Goal: Task Accomplishment & Management: Manage account settings

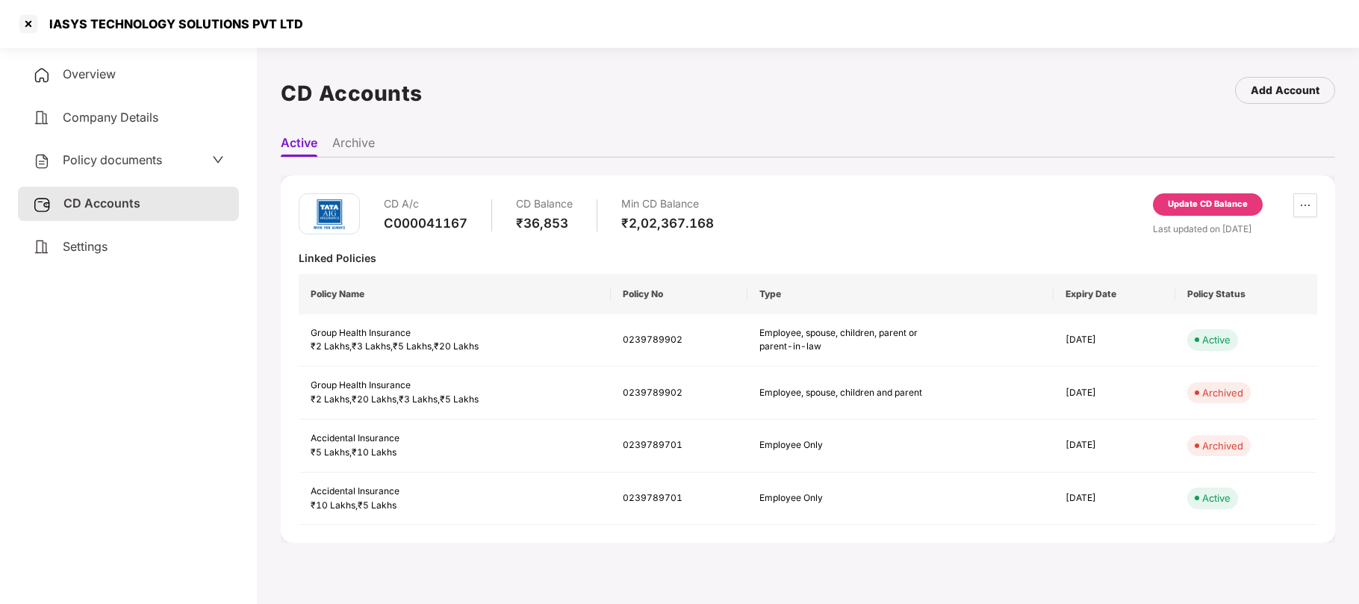
scroll to position [40, 0]
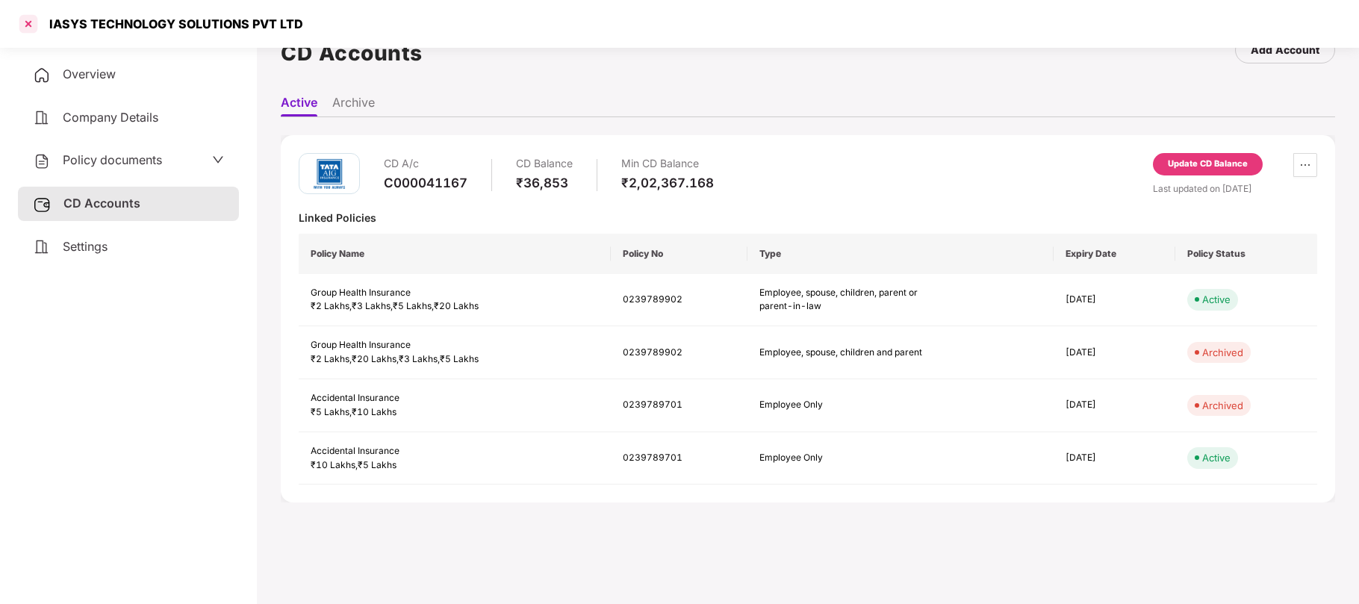
click at [31, 22] on div at bounding box center [28, 24] width 24 height 24
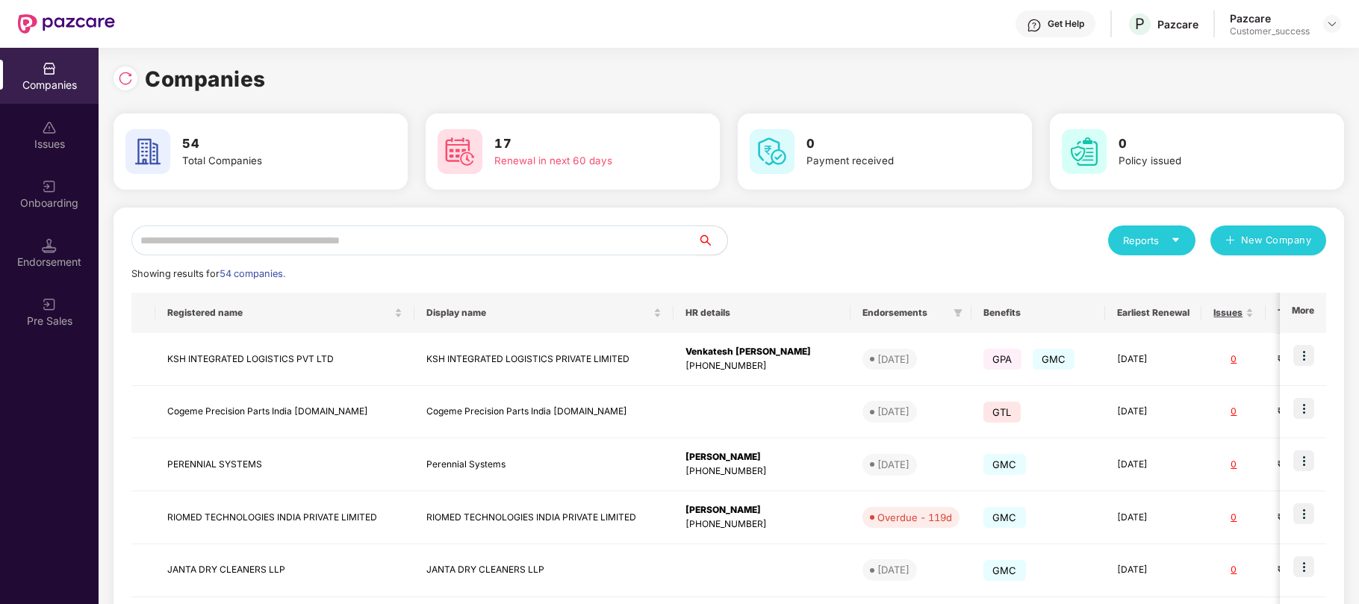
scroll to position [0, 0]
click at [267, 243] on input "text" at bounding box center [414, 241] width 566 height 30
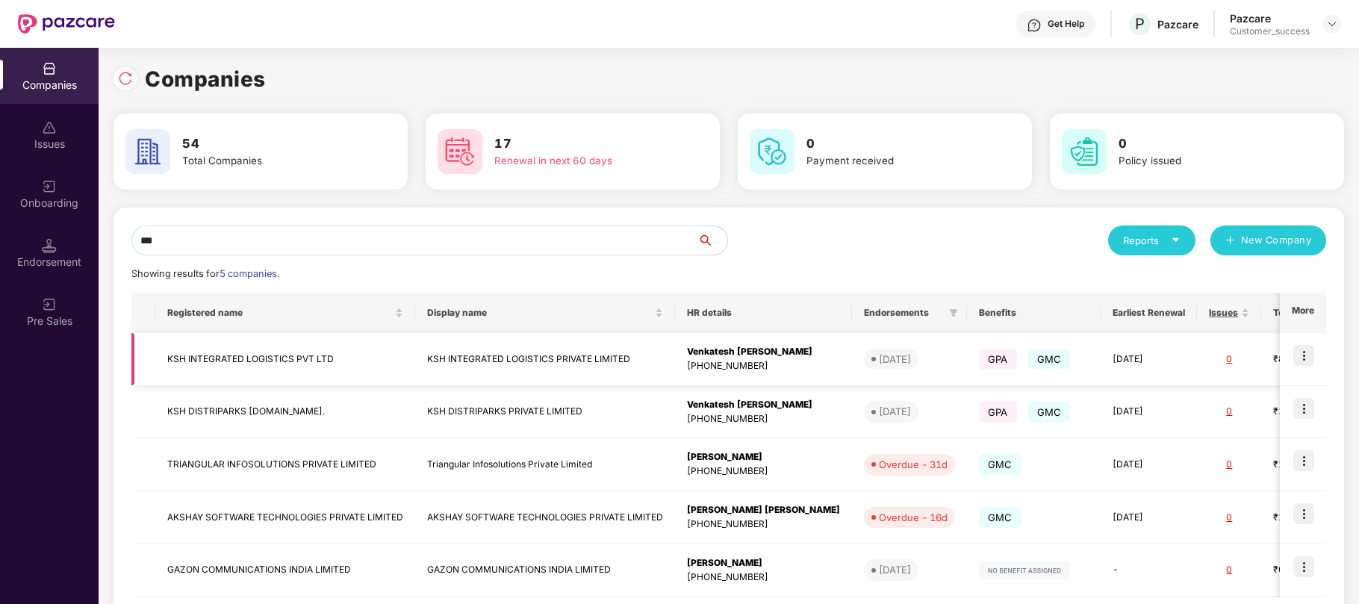
type input "***"
click at [1307, 357] on img at bounding box center [1303, 355] width 21 height 21
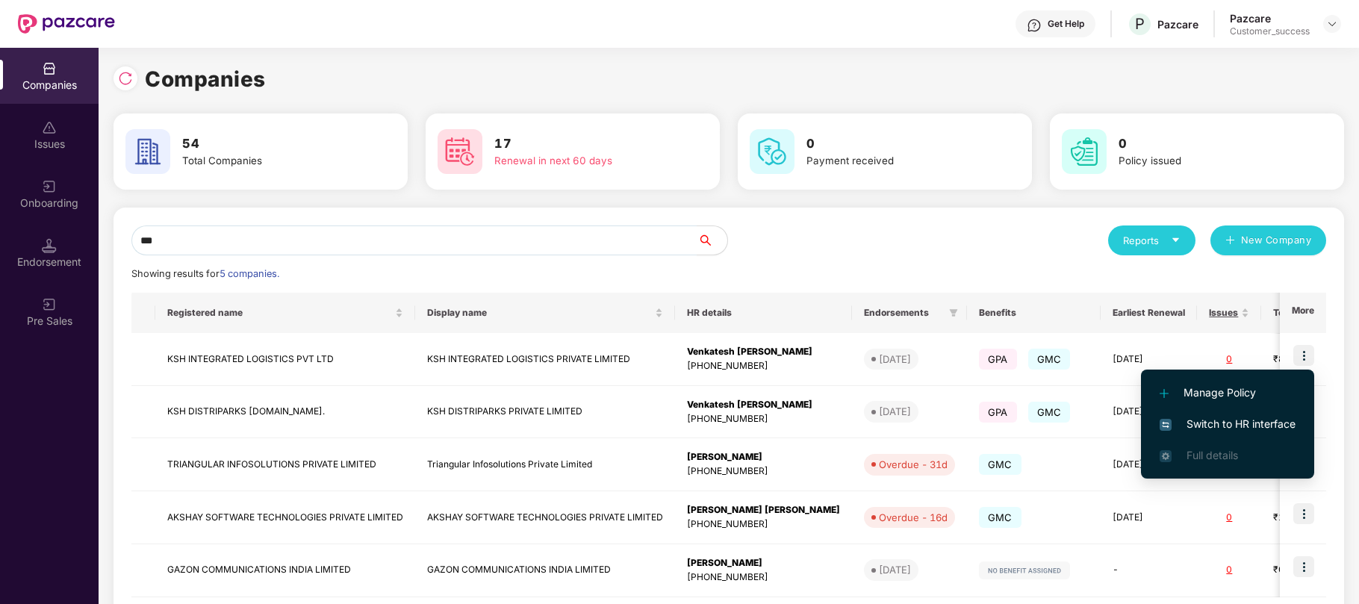
click at [1225, 425] on span "Switch to HR interface" at bounding box center [1228, 424] width 136 height 16
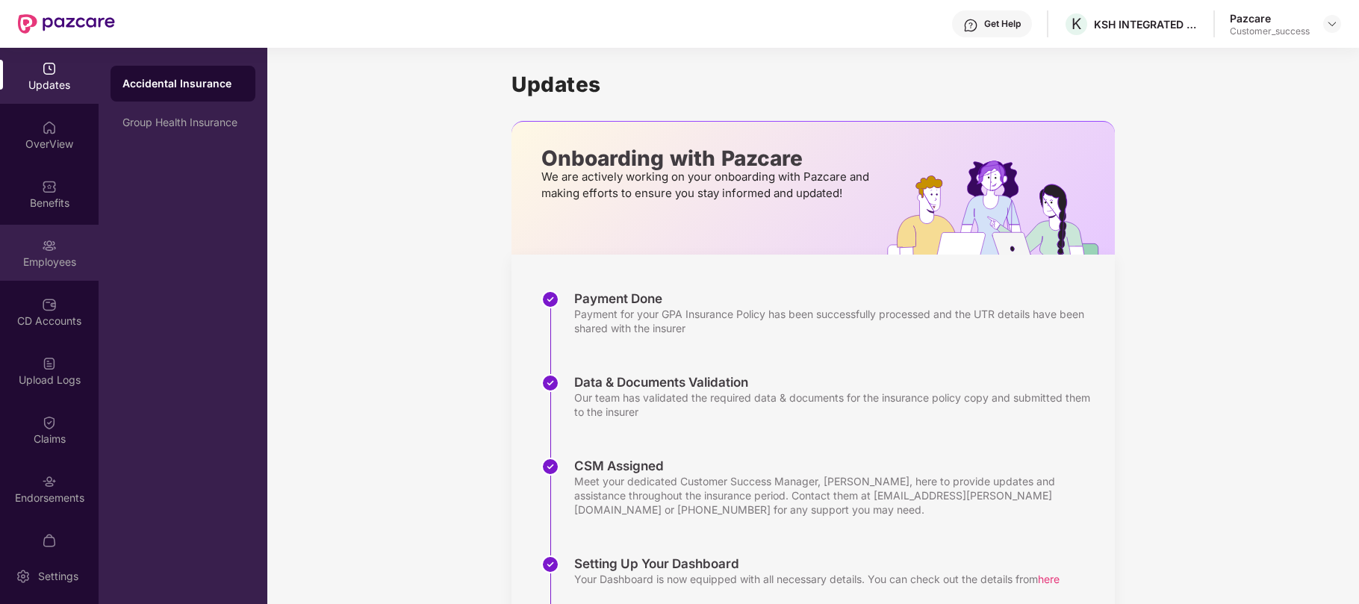
click at [34, 249] on div "Employees" at bounding box center [49, 253] width 99 height 56
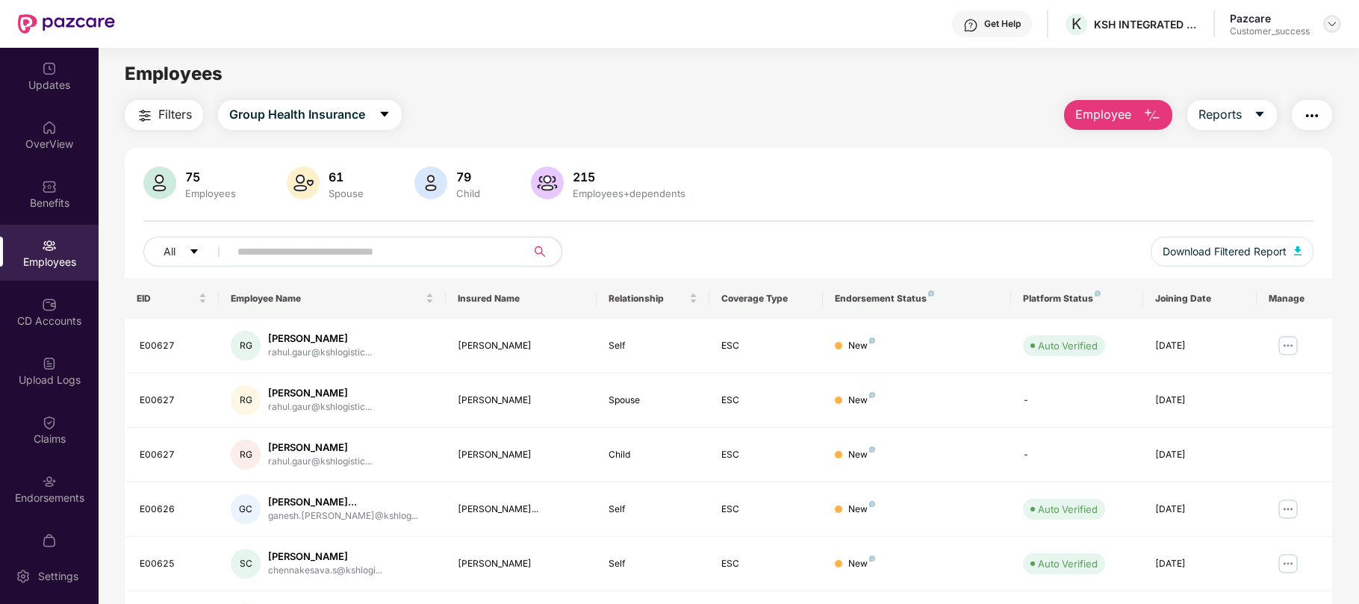
click at [1335, 22] on img at bounding box center [1332, 24] width 12 height 12
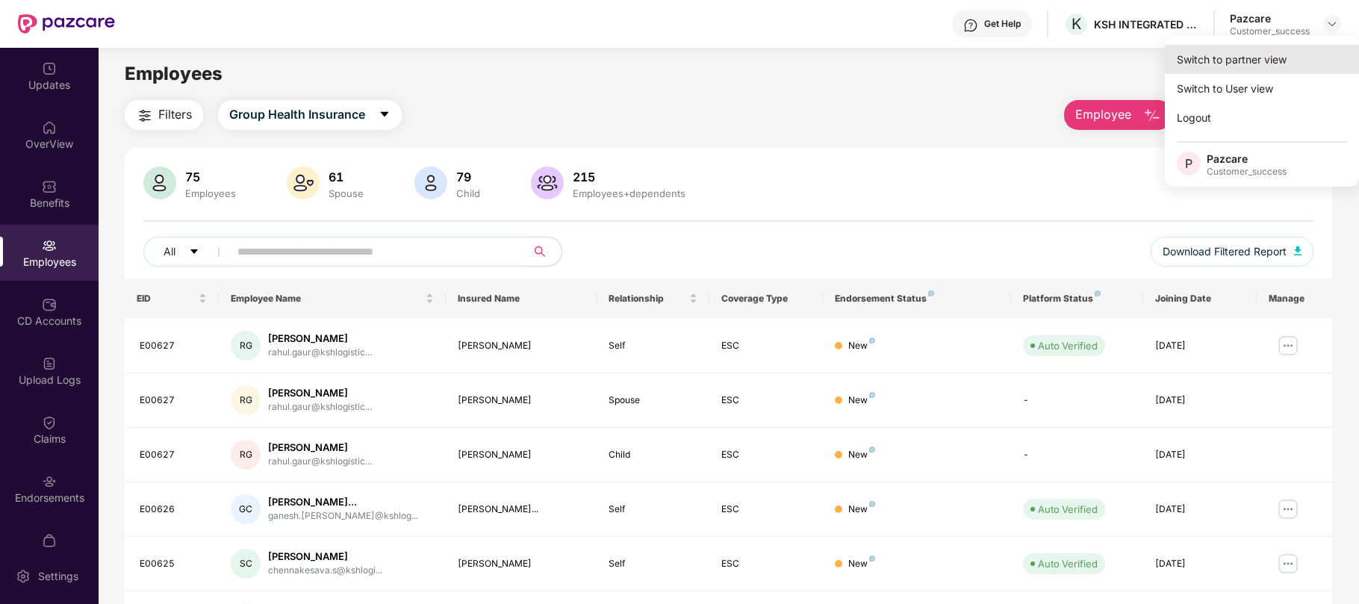
click at [1216, 55] on div "Switch to partner view" at bounding box center [1262, 59] width 194 height 29
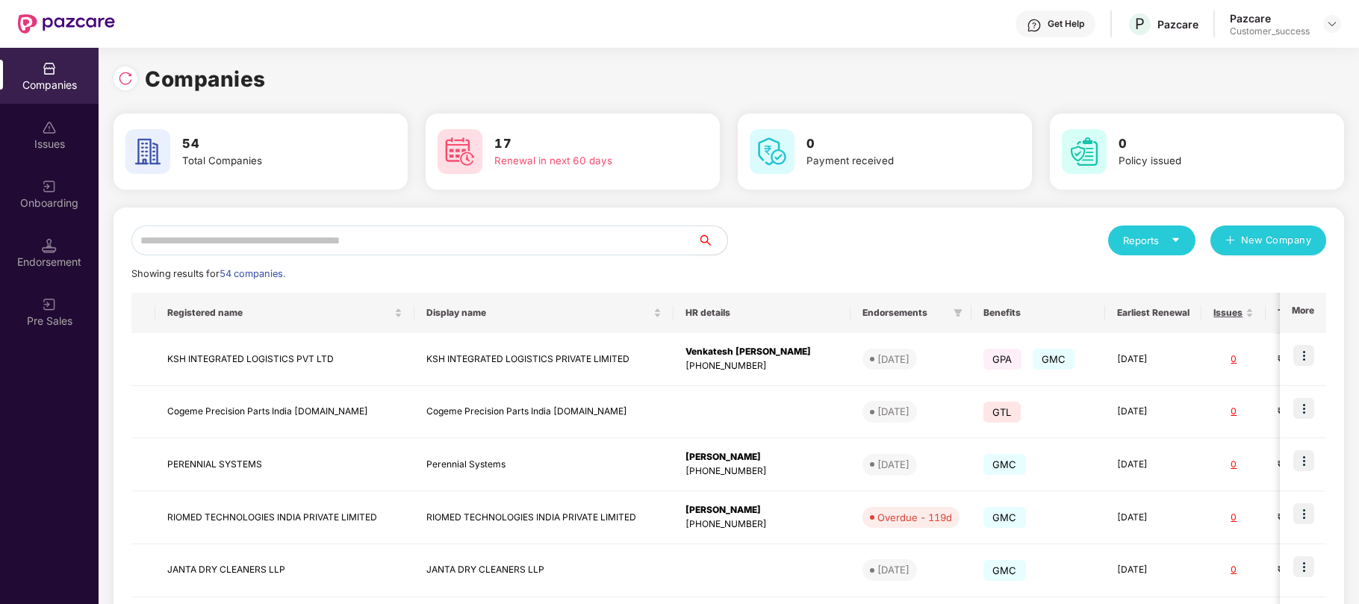
click at [416, 243] on input "text" at bounding box center [414, 241] width 566 height 30
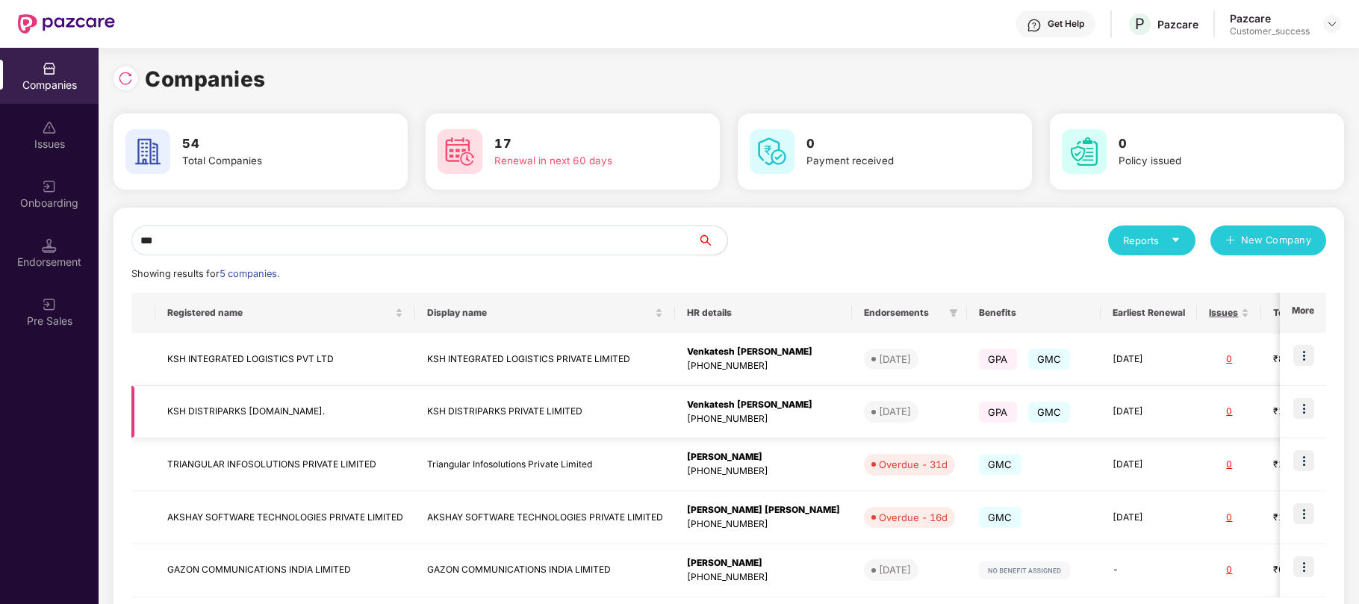
type input "***"
click at [1304, 407] on img at bounding box center [1303, 408] width 21 height 21
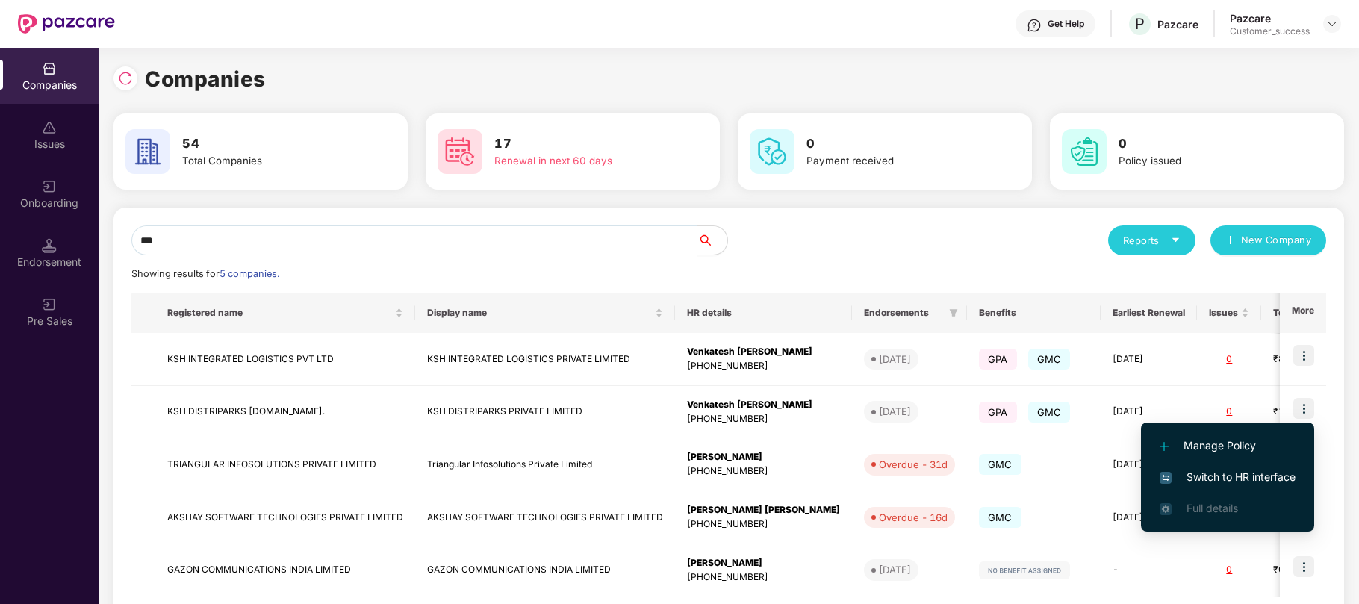
click at [1228, 470] on span "Switch to HR interface" at bounding box center [1228, 477] width 136 height 16
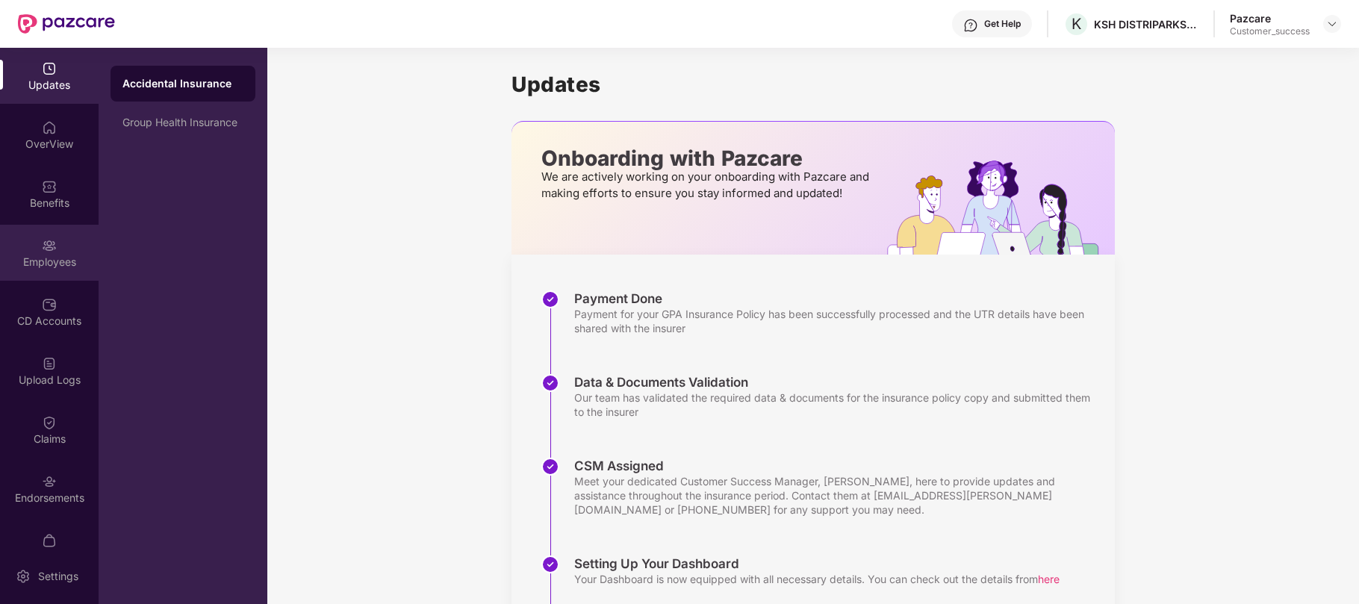
click at [45, 257] on div "Employees" at bounding box center [49, 262] width 99 height 15
